Goal: Navigation & Orientation: Find specific page/section

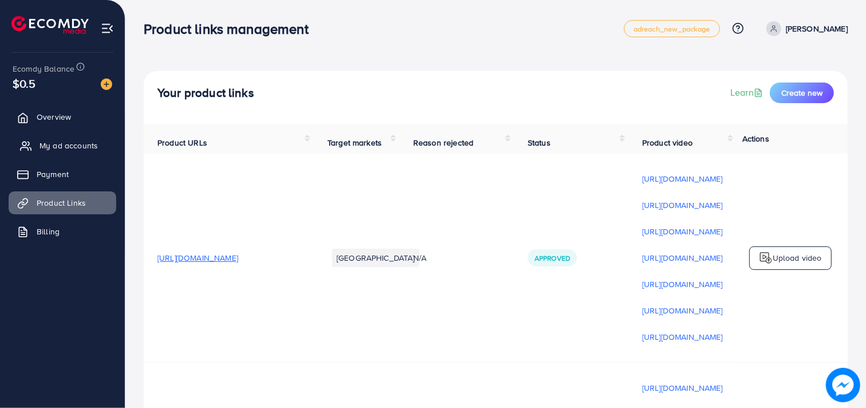
click at [58, 143] on span "My ad accounts" at bounding box center [69, 145] width 58 height 11
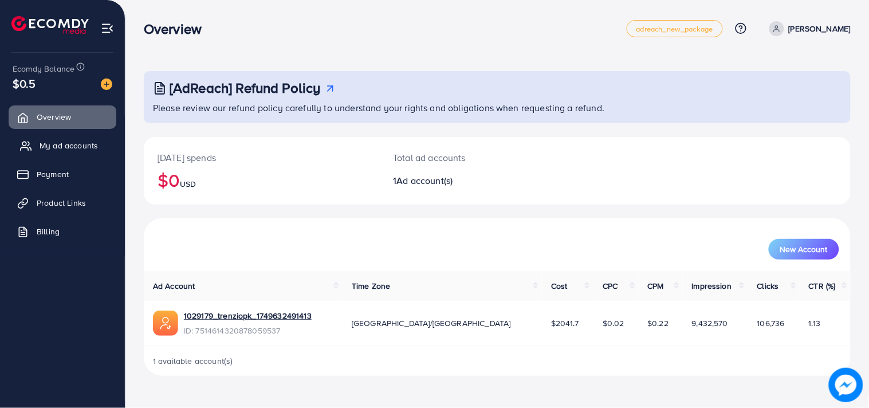
click at [58, 151] on span "My ad accounts" at bounding box center [69, 145] width 58 height 11
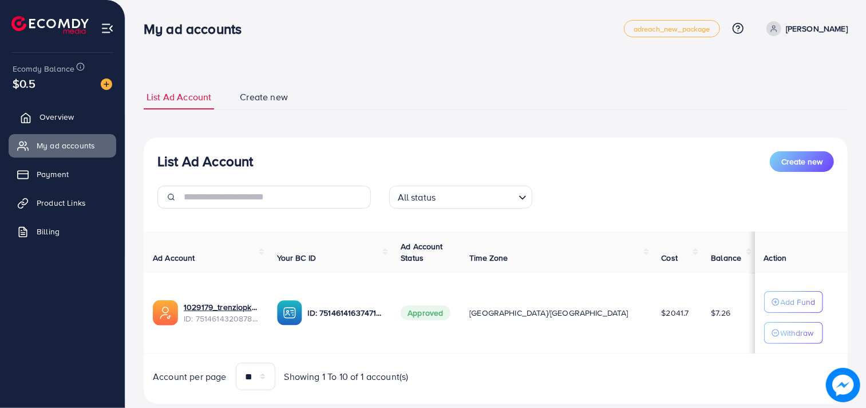
click at [56, 117] on span "Overview" at bounding box center [57, 116] width 34 height 11
